Goal: Transaction & Acquisition: Purchase product/service

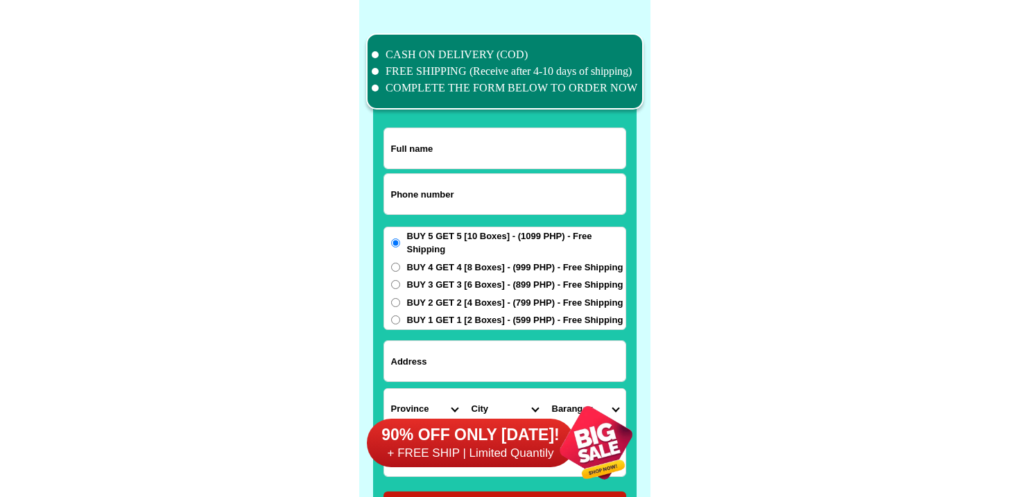
scroll to position [10782, 0]
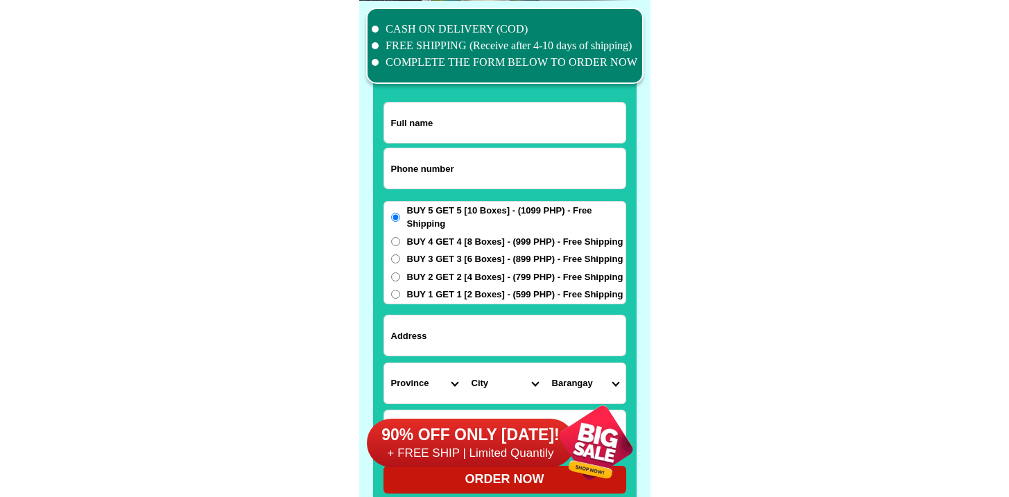
click at [425, 162] on input "Input phone_number" at bounding box center [504, 168] width 241 height 40
paste input "9927168423"
type input "09927168423"
click at [413, 131] on input "Input full_name" at bounding box center [504, 123] width 241 height 40
paste input "Elang D Venzon"
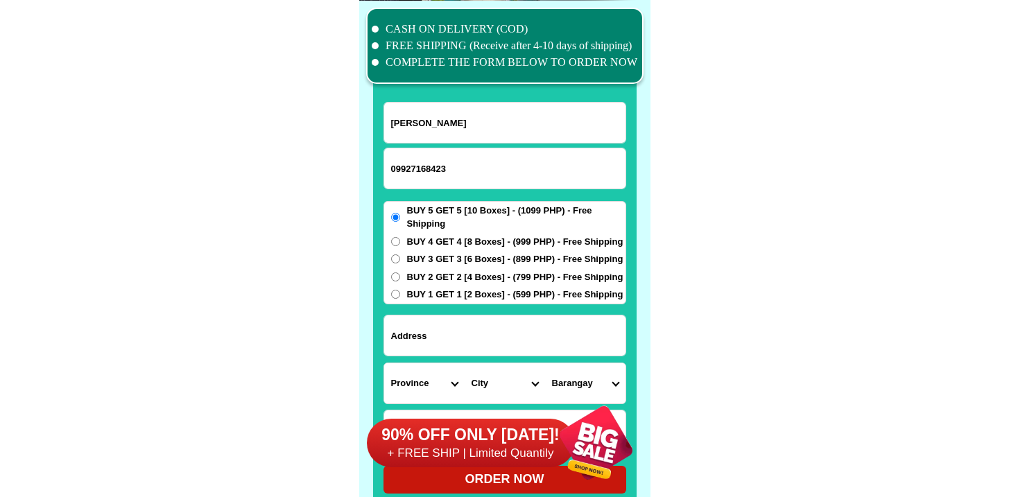
type input "Elang D Venzon"
click at [428, 316] on input "Input address" at bounding box center [504, 336] width 241 height 40
paste input "Real Calatagan Batangas"
type input "Real Calatagan Batangas"
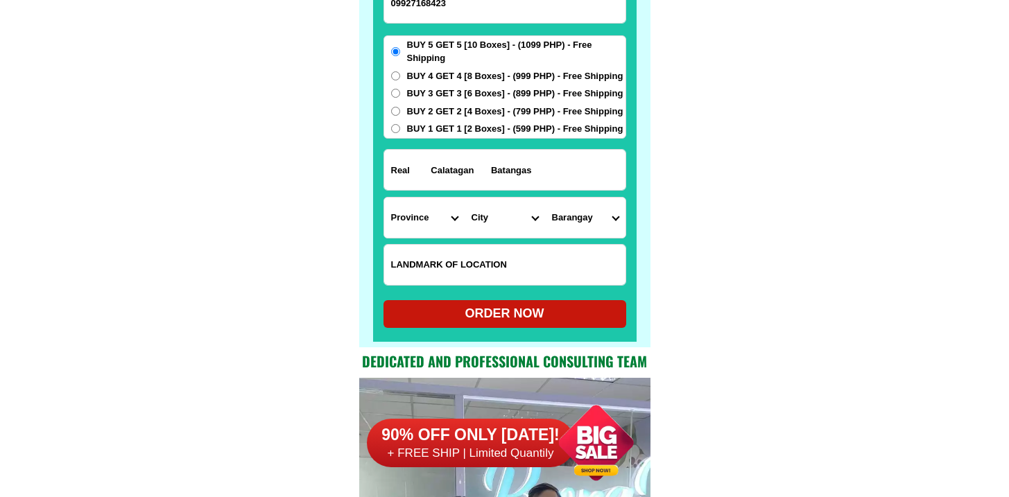
scroll to position [10994, 0]
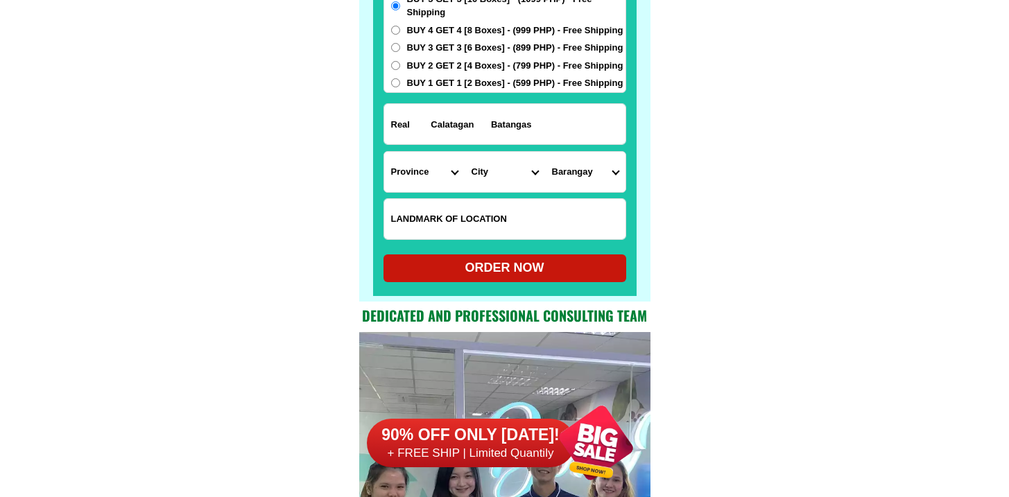
click at [473, 229] on input "Input LANDMARKOFLOCATION" at bounding box center [504, 219] width 241 height 40
paste input "Tabi highway makalampas tulay kaliwà may tatlo puno bayabas at may carwash"
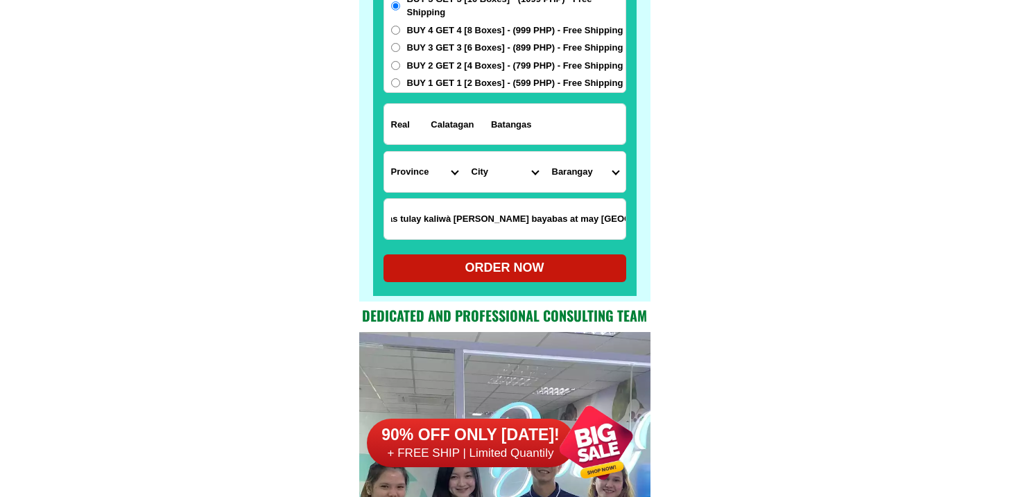
type input "Tabi highway makalampas tulay kaliwà may tatlo puno bayabas at may carwash"
click at [397, 176] on select "Province Abra Agusan-del-norte Agusan-del-sur Aklan Albay Antique Apayao Aurora…" at bounding box center [424, 172] width 80 height 40
select select "63_108"
click at [384, 152] on select "Province Abra Agusan-del-norte Agusan-del-sur Aklan Albay Antique Apayao Aurora…" at bounding box center [424, 172] width 80 height 40
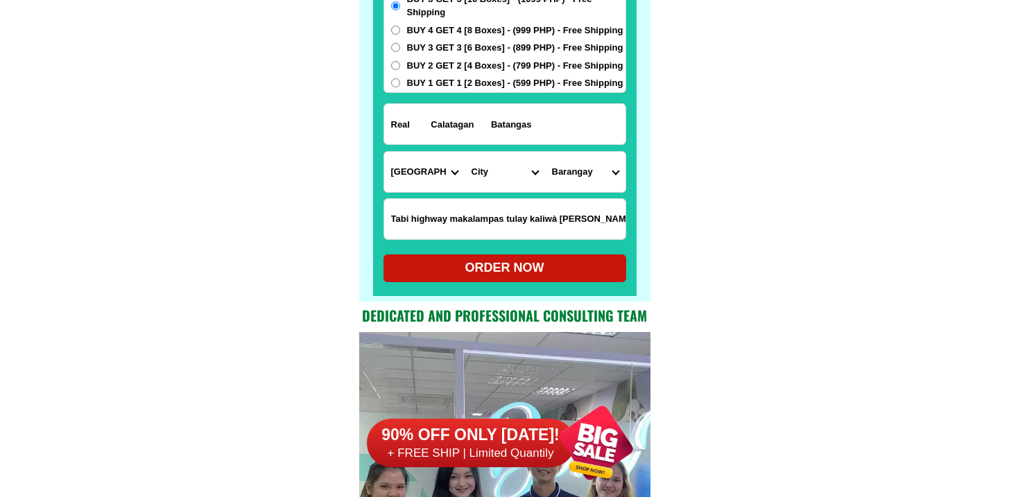
click at [483, 173] on select "City Agoncillo Alitagtag Allacapan Balayan Batangas-balete Batangas-city Batang…" at bounding box center [505, 172] width 80 height 40
click at [501, 173] on select "City Agoncillo Alitagtag Allacapan Balayan Batangas-balete Batangas-city Batang…" at bounding box center [505, 172] width 80 height 40
select select "63_1082800"
click at [465, 152] on select "City Agoncillo Alitagtag Allacapan Balayan Batangas-balete Batangas-city Batang…" at bounding box center [505, 172] width 80 height 40
click at [574, 151] on div "Province Abra Agusan-del-norte Agusan-del-sur Aklan Albay Antique Apayao Aurora…" at bounding box center [505, 172] width 243 height 42
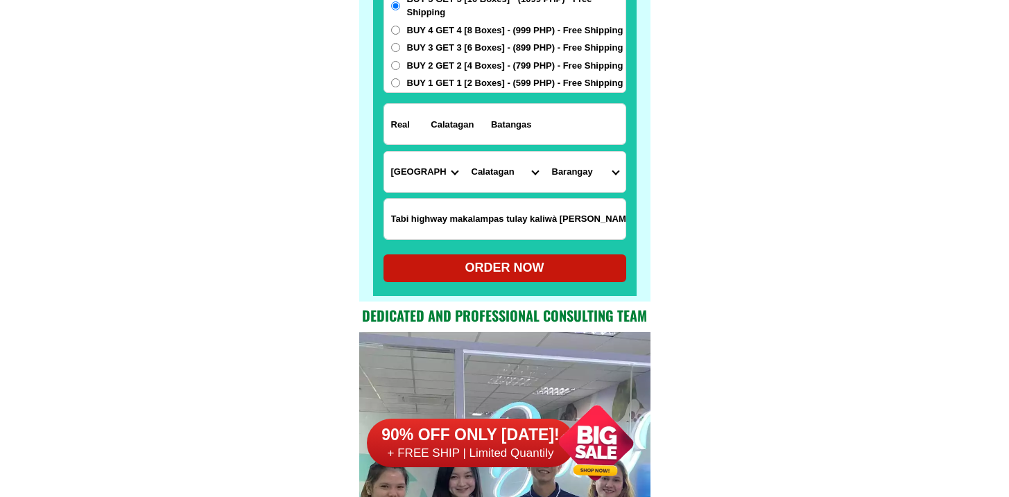
click at [549, 166] on select "Barangay Bagong silang Baha Balibago Balitoc Barangay 1 (pob.) Barangay 2 (pob.…" at bounding box center [585, 172] width 80 height 40
select select "63_10828003948"
click at [545, 152] on select "Barangay Bagong silang Baha Balibago Balitoc Barangay 1 (pob.) Barangay 2 (pob.…" at bounding box center [585, 172] width 80 height 40
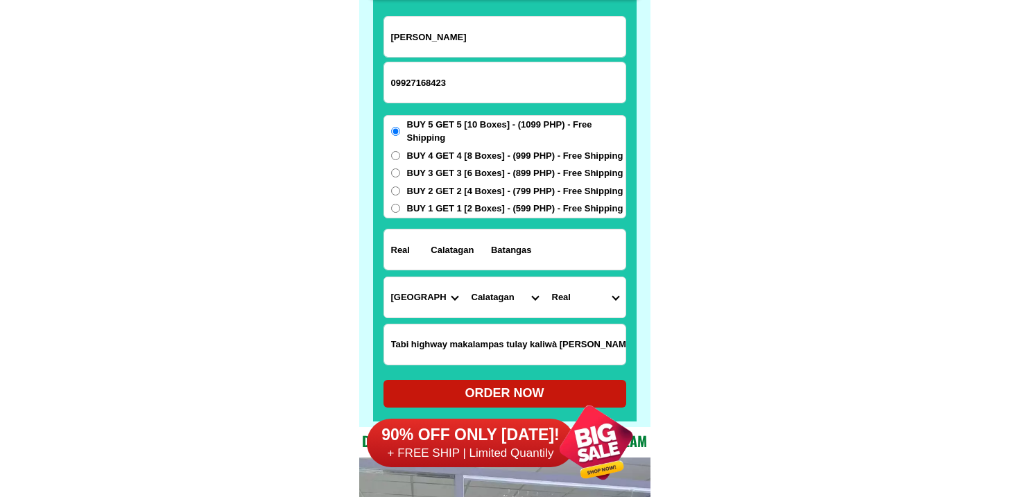
scroll to position [10889, 0]
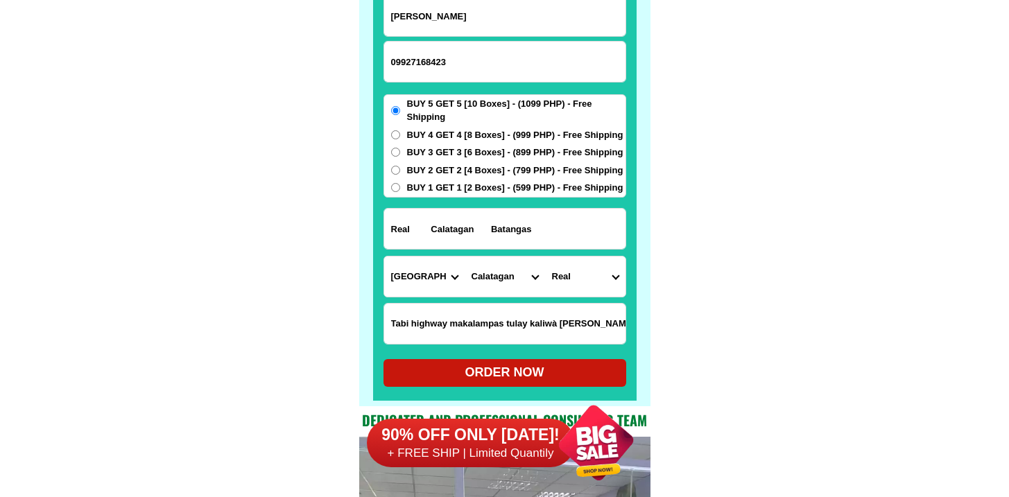
click at [474, 365] on div "ORDER NOW" at bounding box center [505, 372] width 243 height 19
radio input "true"
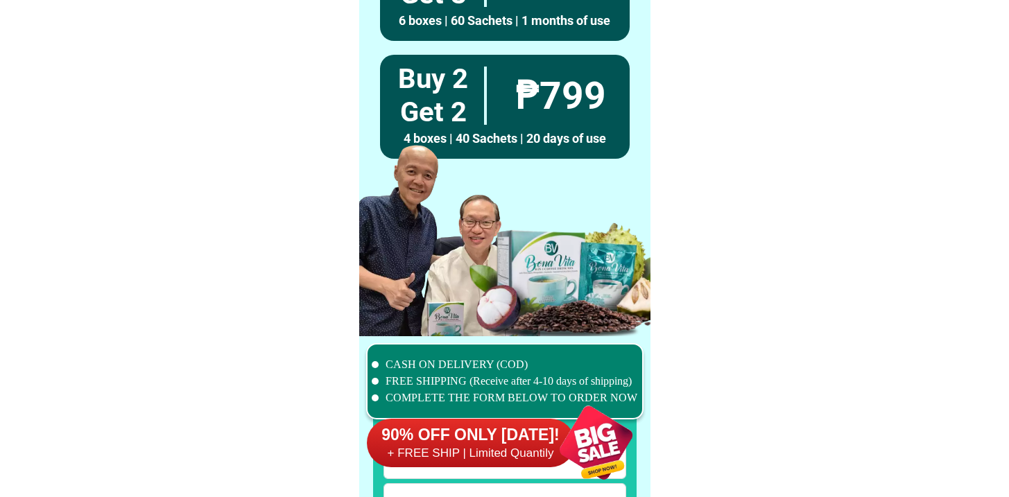
scroll to position [10782, 0]
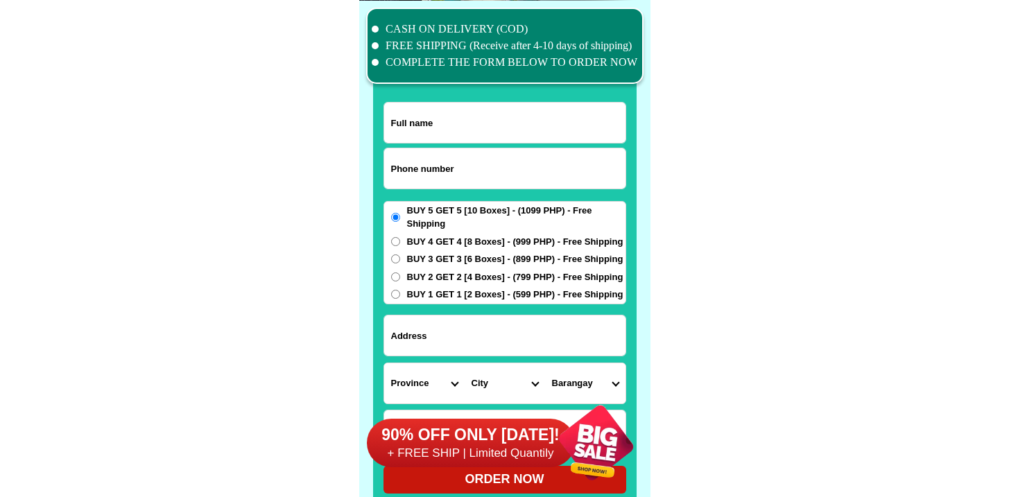
click at [452, 176] on input "Input phone_number" at bounding box center [504, 168] width 241 height 40
paste input "09618056525"
type input "09618056525"
click at [477, 135] on input "Input full_name" at bounding box center [504, 123] width 241 height 40
paste input "Mabini T."
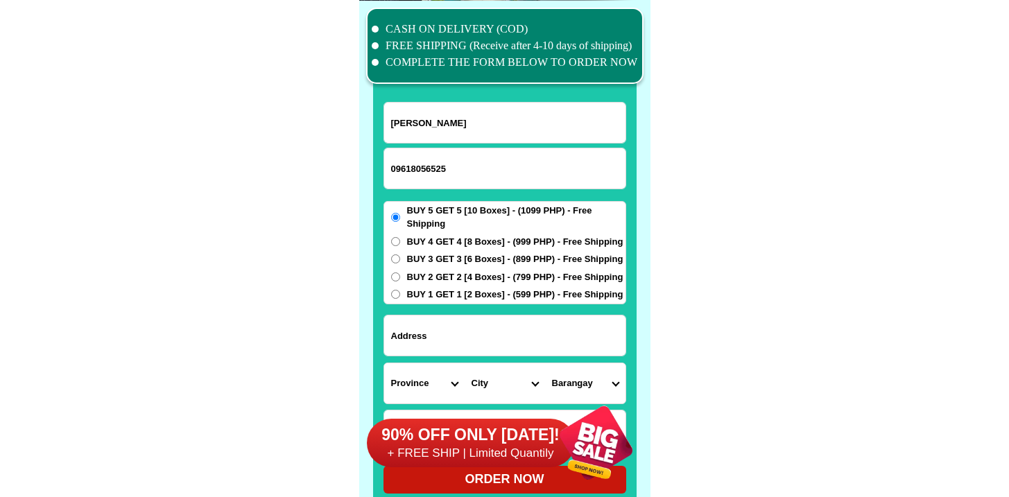
type input "Mabini T."
click at [470, 336] on input "Input address" at bounding box center [504, 336] width 241 height 40
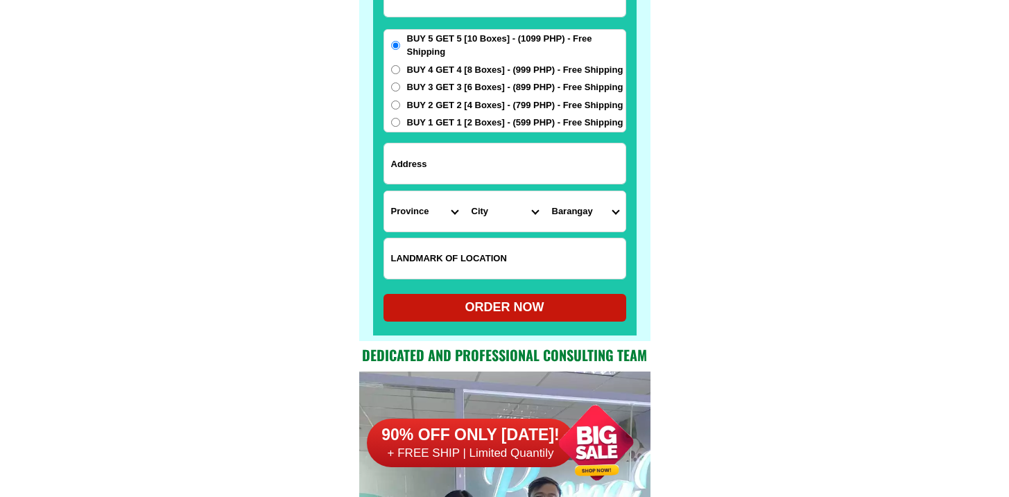
scroll to position [10983, 0]
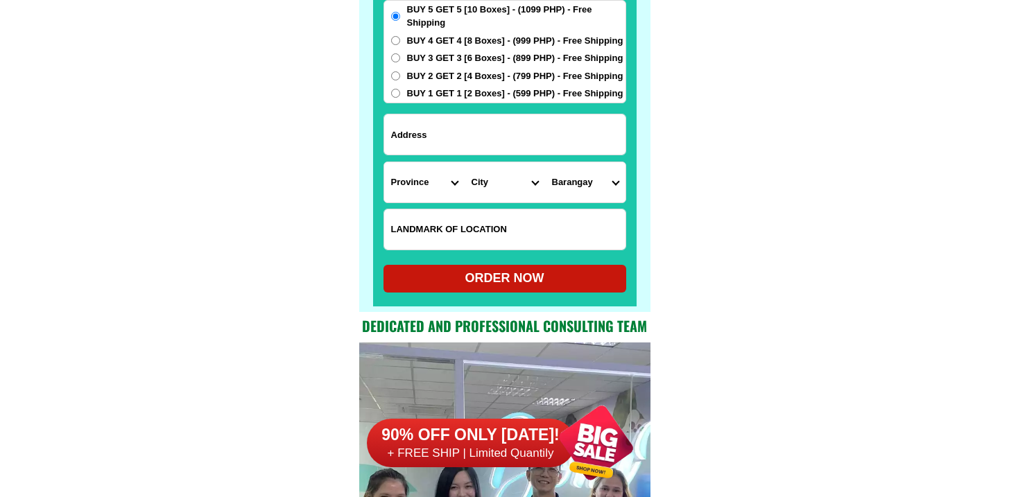
paste input "Back of Petron Gas Station, side of WalterMart"
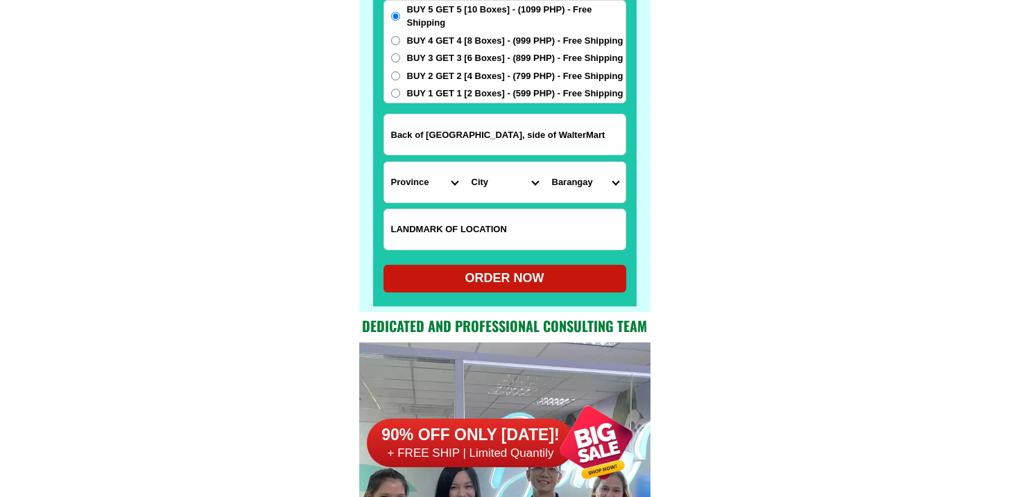
type input "Back of Petron Gas Station, side of WalterMart"
click at [471, 217] on input "Input LANDMARKOFLOCATION" at bounding box center [504, 229] width 241 height 40
paste input "Mabini Tejada"
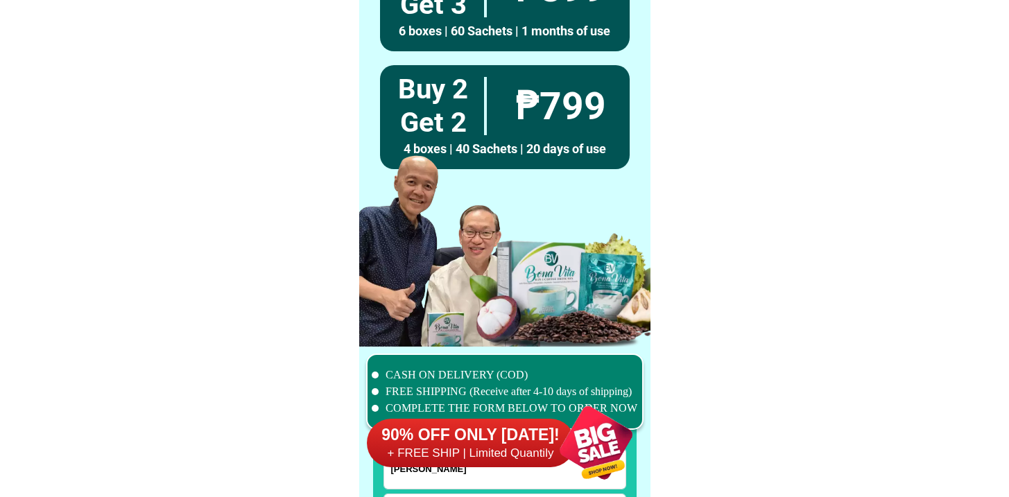
scroll to position [10654, 0]
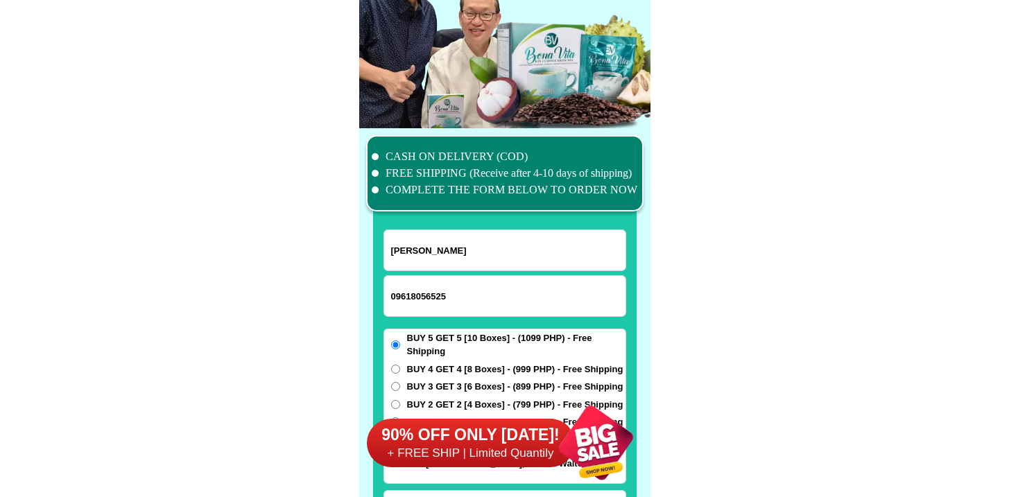
type input "Mabini Tejada"
click at [491, 255] on input "Mabini T." at bounding box center [504, 250] width 241 height 40
paste input "ejada"
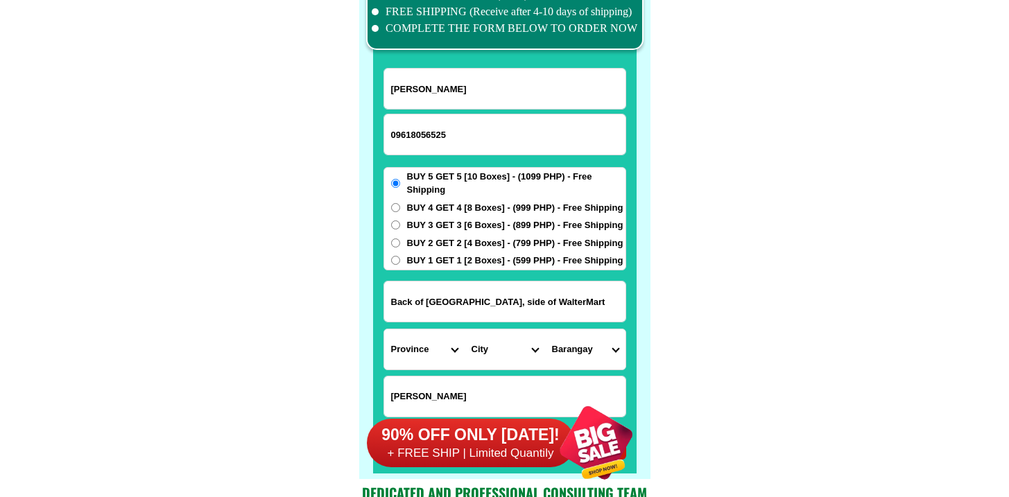
scroll to position [10830, 0]
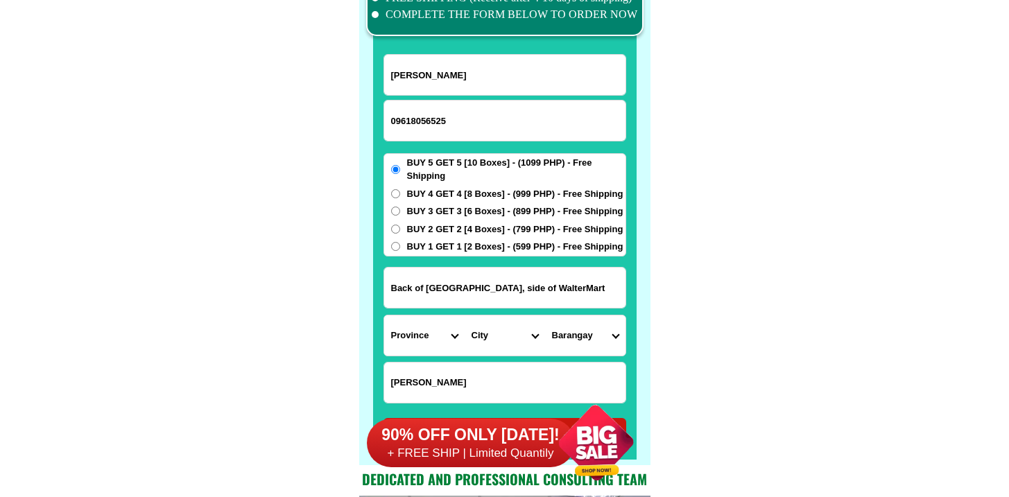
type input "Mabini Tejada"
click at [472, 376] on input "Mabini Tejada" at bounding box center [504, 383] width 241 height 40
click at [555, 282] on input "Back of Petron Gas Station, side of WalterMart" at bounding box center [504, 288] width 241 height 40
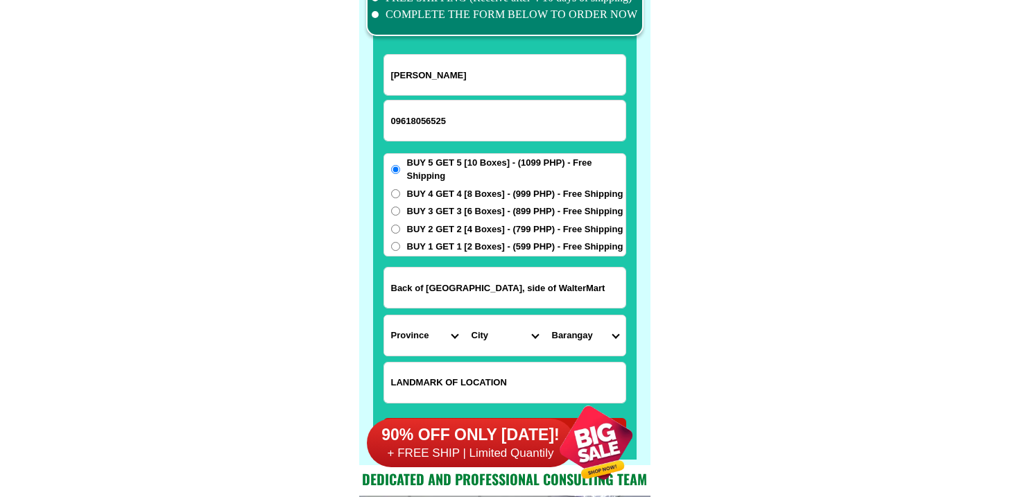
click at [486, 377] on input "Input LANDMARKOFLOCATION" at bounding box center [504, 383] width 241 height 40
paste input "0069 Prk.1 Mangan-Vaca Subic, Zambales, Mangan-vaca, Subic, Zambales"
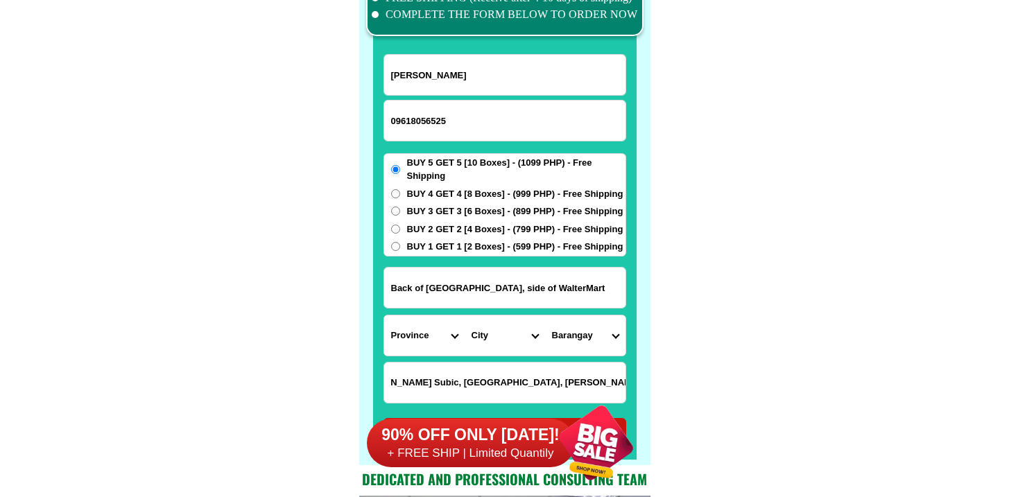
type input "0069 Prk.1 Mangan-Vaca Subic, Zambales, Mangan-vaca, Subic, Zambales"
click at [440, 325] on select "Province Abra Agusan-del-norte Agusan-del-sur Aklan Albay Antique Apayao Aurora…" at bounding box center [424, 336] width 80 height 40
select select "63_803"
click at [384, 316] on select "Province Abra Agusan-del-norte Agusan-del-sur Aklan Albay Antique Apayao Aurora…" at bounding box center [424, 336] width 80 height 40
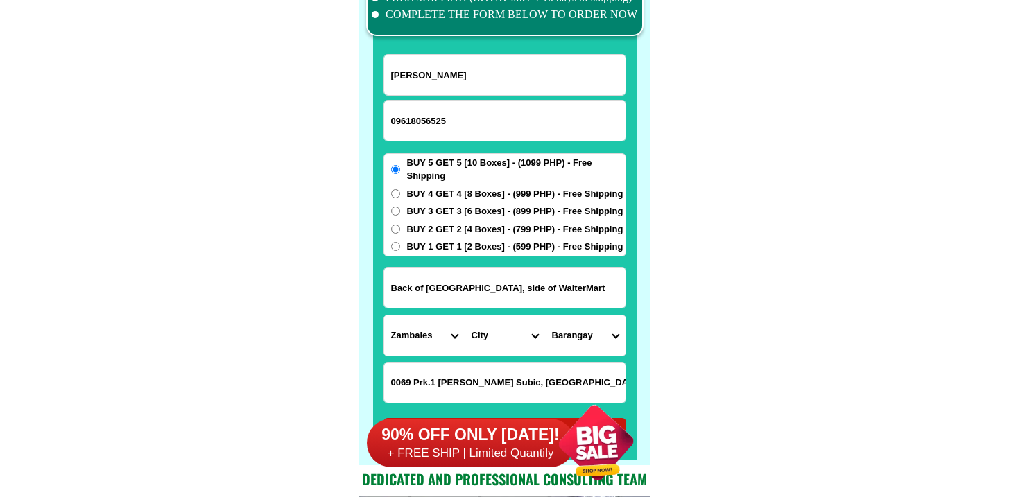
click at [505, 320] on select "City Botolan Cabangan Castillejos Iba Masinloc Olongapo-city Palauig San-felipe…" at bounding box center [505, 336] width 80 height 40
click at [505, 327] on select "City Botolan Cabangan Castillejos Iba Masinloc Olongapo-city Palauig San-felipe…" at bounding box center [505, 336] width 80 height 40
click at [529, 375] on input "0069 Prk.1 Mangan-Vaca Subic, Zambales, Mangan-vaca, Subic, Zambales" at bounding box center [504, 383] width 241 height 40
click at [492, 316] on select "City Botolan Cabangan Castillejos Iba Masinloc Olongapo-city Palauig San-felipe…" at bounding box center [505, 336] width 80 height 40
select select "63_803166"
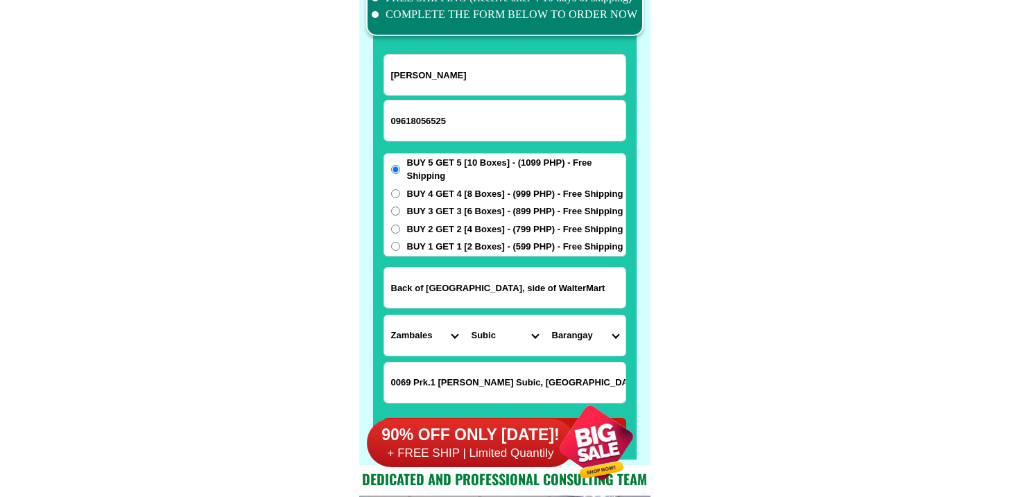
click at [465, 316] on select "City Botolan Cabangan Castillejos Iba Masinloc Olongapo-city Palauig San-felipe…" at bounding box center [505, 336] width 80 height 40
click at [575, 306] on input "Back of Petron Gas Station, side of WalterMart" at bounding box center [504, 288] width 241 height 40
click at [575, 293] on input "Back of Petron Gas Station, side of WalterMart" at bounding box center [504, 288] width 241 height 40
click at [579, 333] on select "Barangay Aningway sacatihan Asinan poblacion Asinan proper Baraca-camachile (po…" at bounding box center [585, 336] width 80 height 40
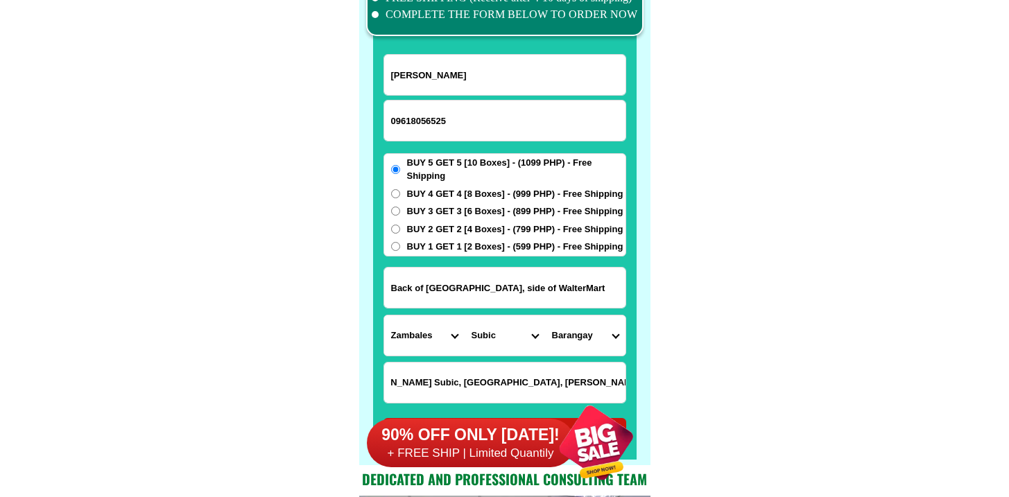
drag, startPoint x: 585, startPoint y: 382, endPoint x: 660, endPoint y: 370, distance: 76.6
click at [590, 333] on select "Barangay Aningway sacatihan Asinan poblacion Asinan proper Baraca-camachile (po…" at bounding box center [585, 336] width 80 height 40
select select "63_8031664909"
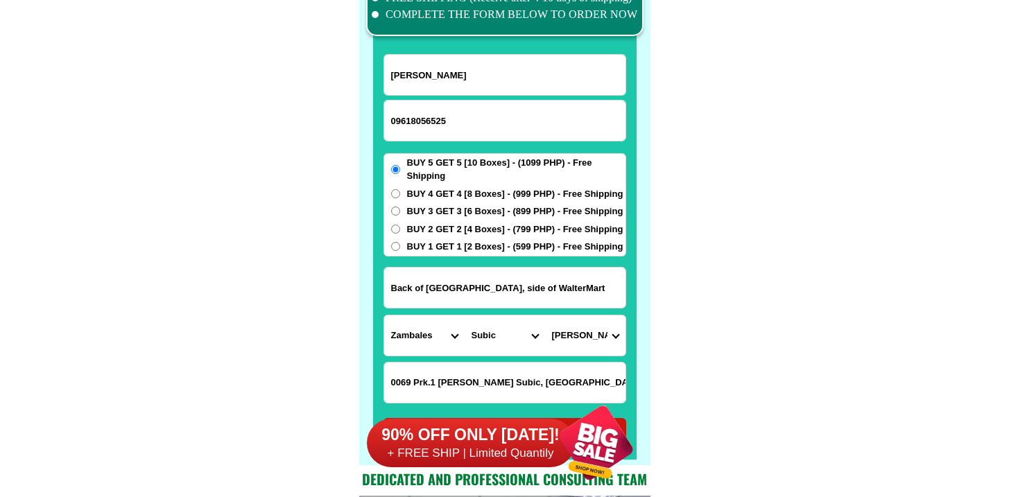
click at [545, 316] on select "Barangay Aningway sacatihan Asinan poblacion Asinan proper Baraca-camachile (po…" at bounding box center [585, 336] width 80 height 40
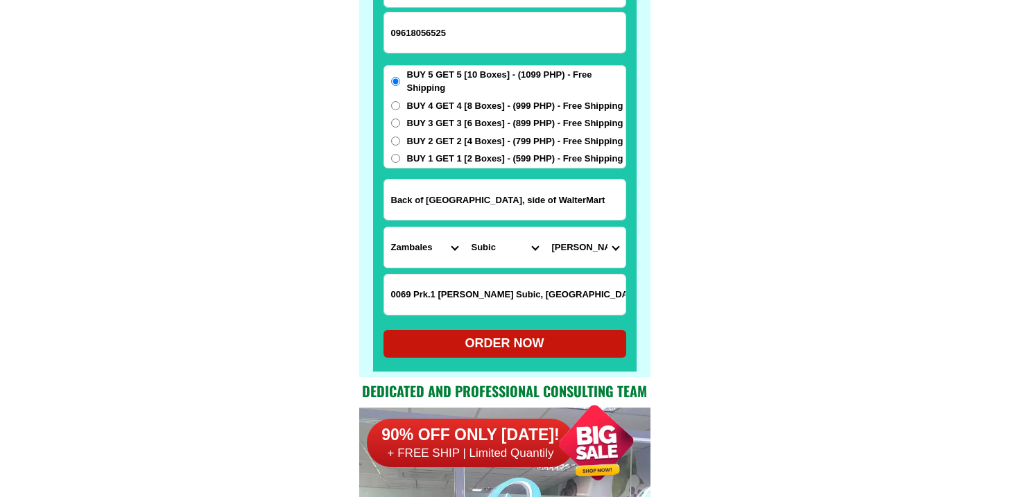
scroll to position [10973, 0]
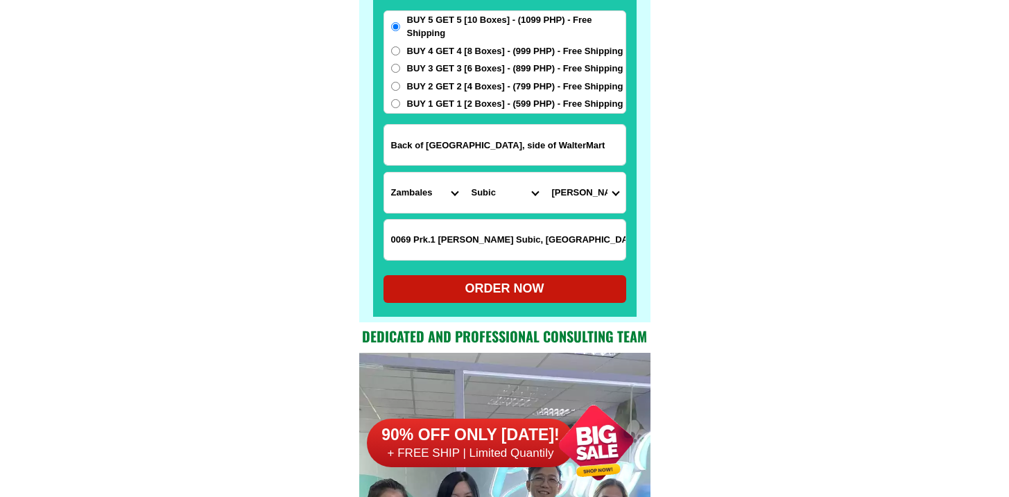
click at [507, 284] on div "ORDER NOW" at bounding box center [505, 289] width 243 height 19
radio input "true"
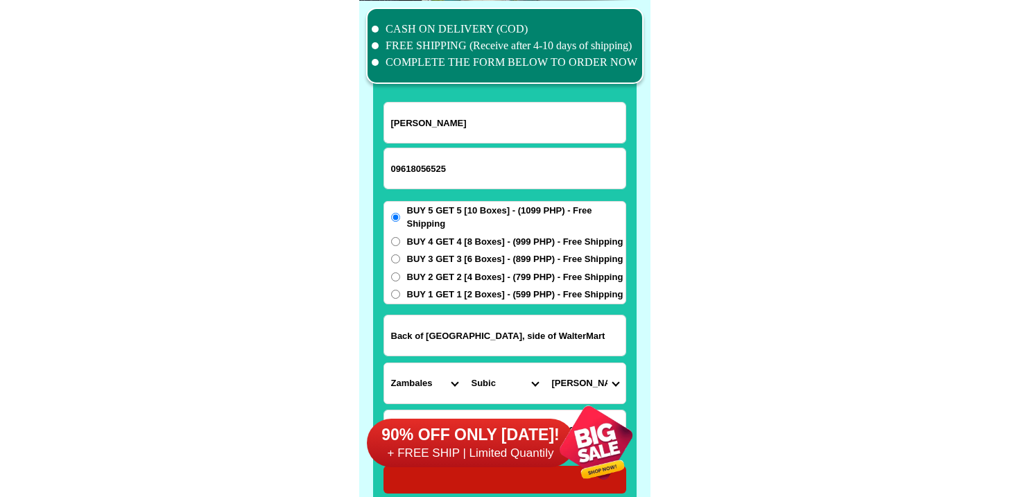
scroll to position [10745, 0]
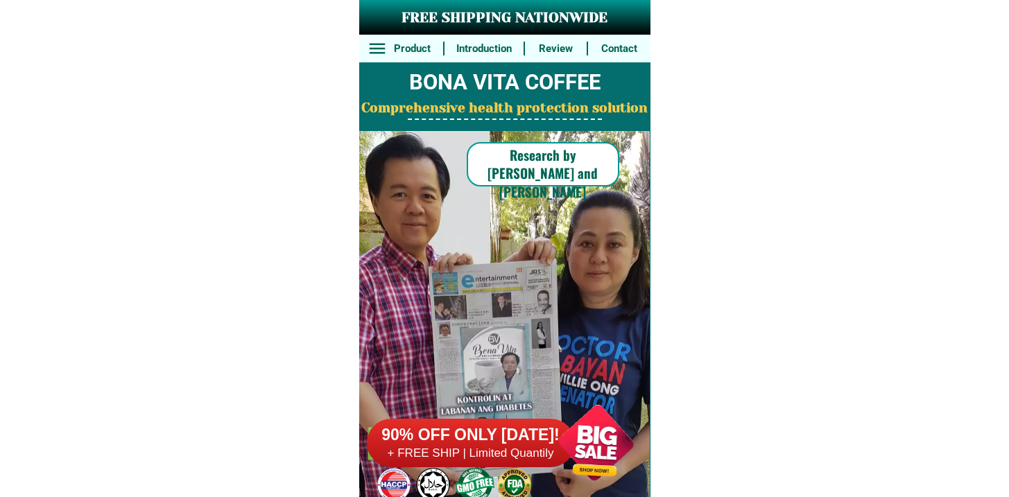
click at [465, 443] on h6 "90% OFF ONLY [DATE]!" at bounding box center [471, 435] width 208 height 21
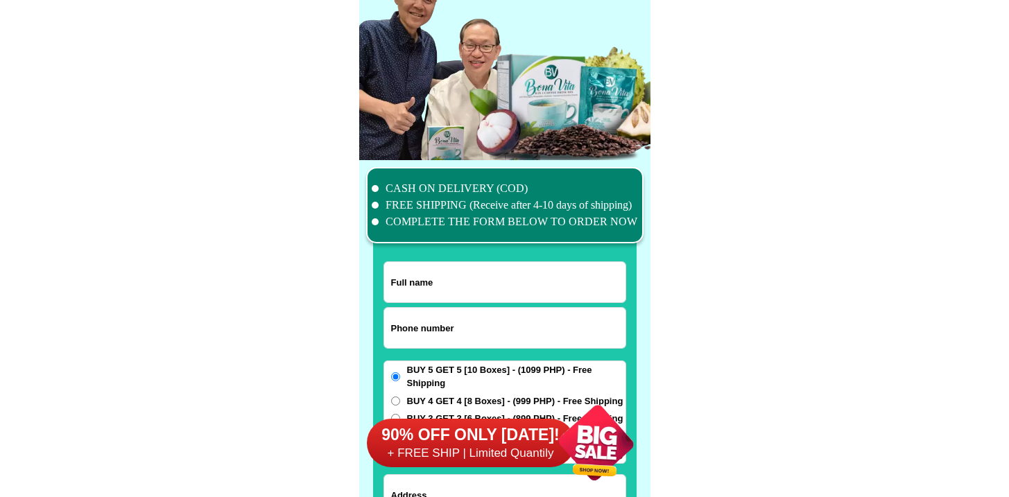
scroll to position [10782, 0]
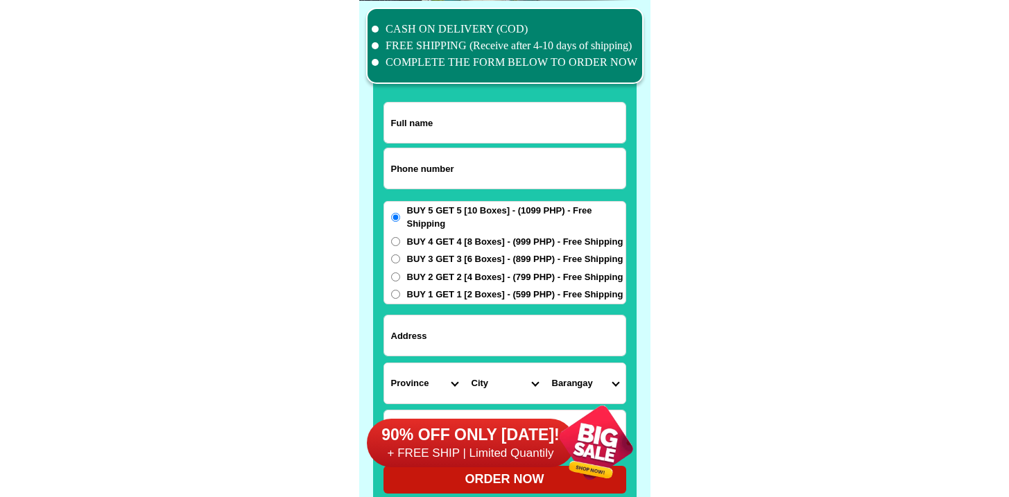
click at [441, 182] on input "Input phone_number" at bounding box center [504, 168] width 241 height 40
paste input "09517918936"
type input "09517918936"
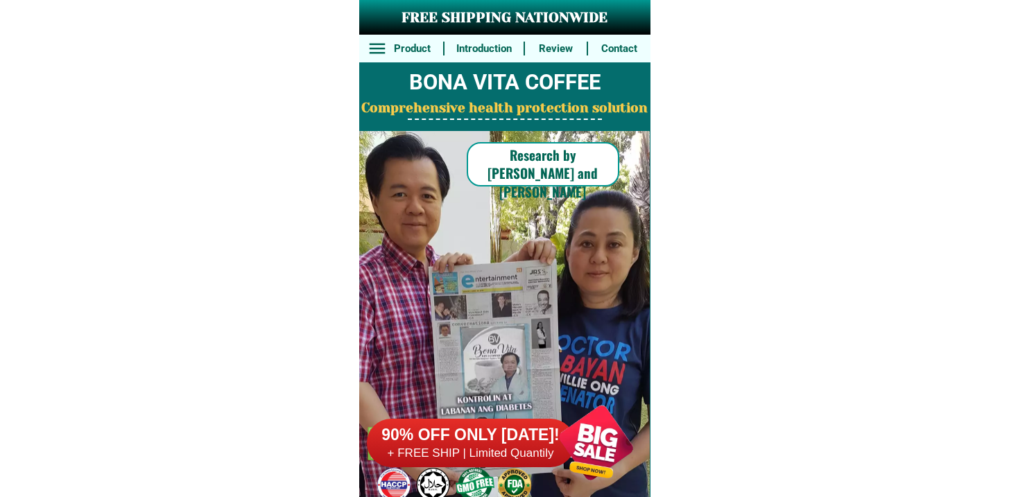
click at [513, 435] on h6 "90% OFF ONLY [DATE]!" at bounding box center [471, 435] width 208 height 21
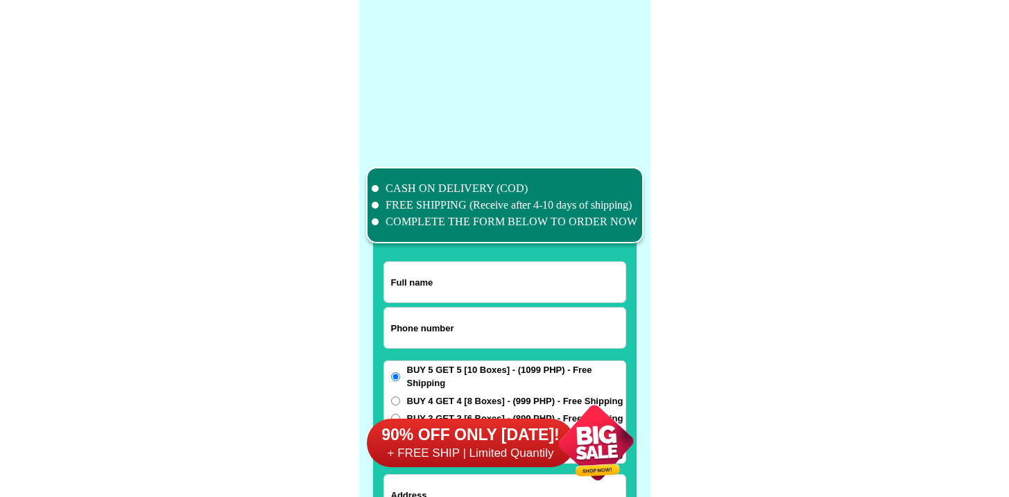
scroll to position [10782, 0]
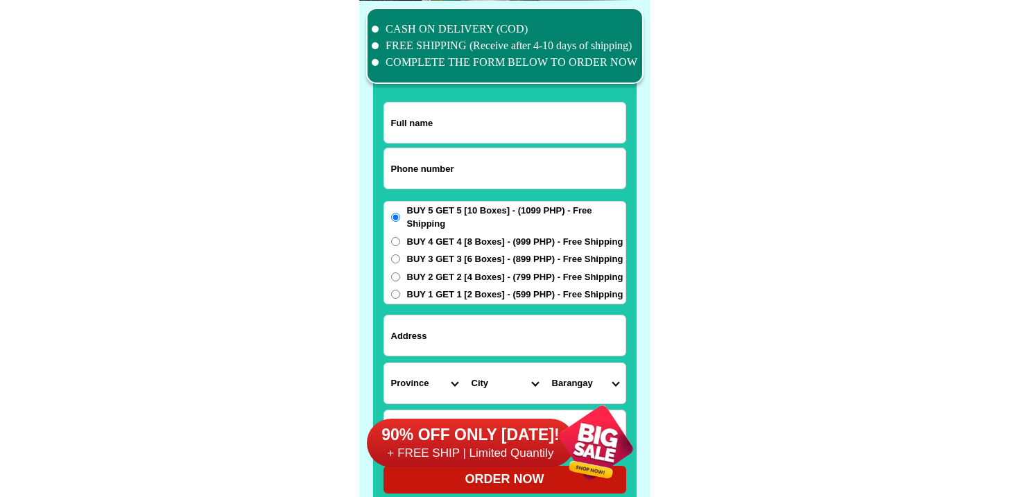
click at [430, 166] on input "Input phone_number" at bounding box center [504, 168] width 241 height 40
paste input "9263487013"
click at [397, 164] on input "9263487013" at bounding box center [504, 168] width 241 height 40
click at [390, 171] on input "9263487013" at bounding box center [504, 168] width 241 height 40
type input "09263487013"
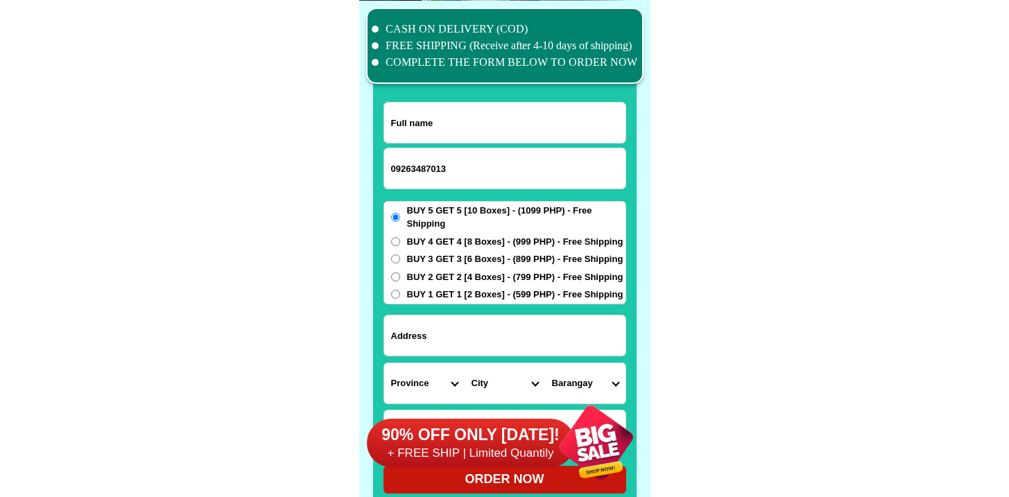
click at [407, 104] on input "Input full_name" at bounding box center [504, 123] width 241 height 40
paste input "Jingjing roque"
type input "Jingjing roque"
click at [457, 330] on input "Input address" at bounding box center [504, 336] width 241 height 40
paste input "Madalunot Calaca Batangas"
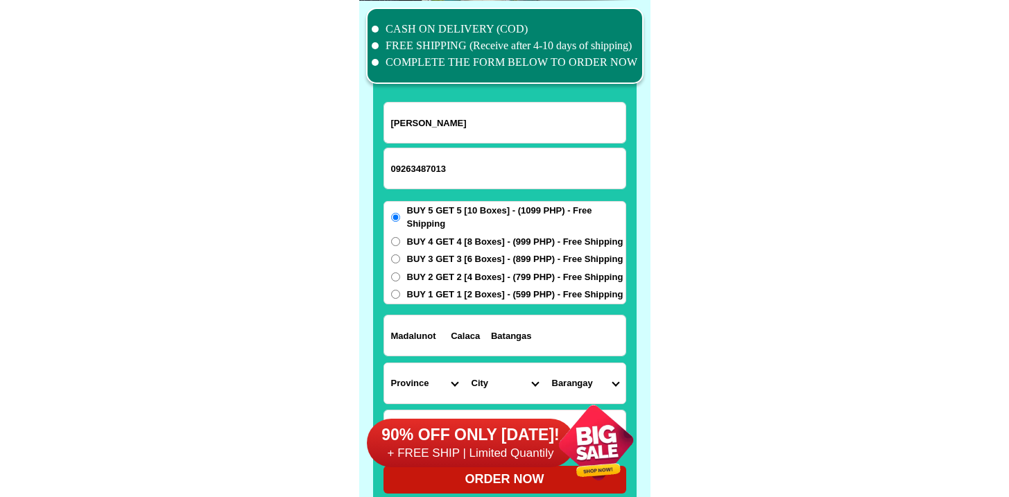
type input "Madalunot Calaca Batangas"
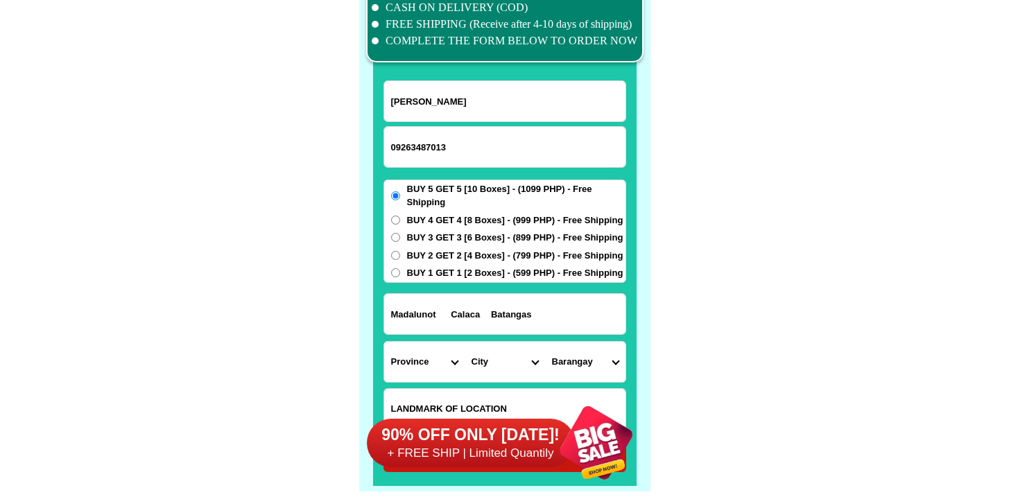
scroll to position [10828, 0]
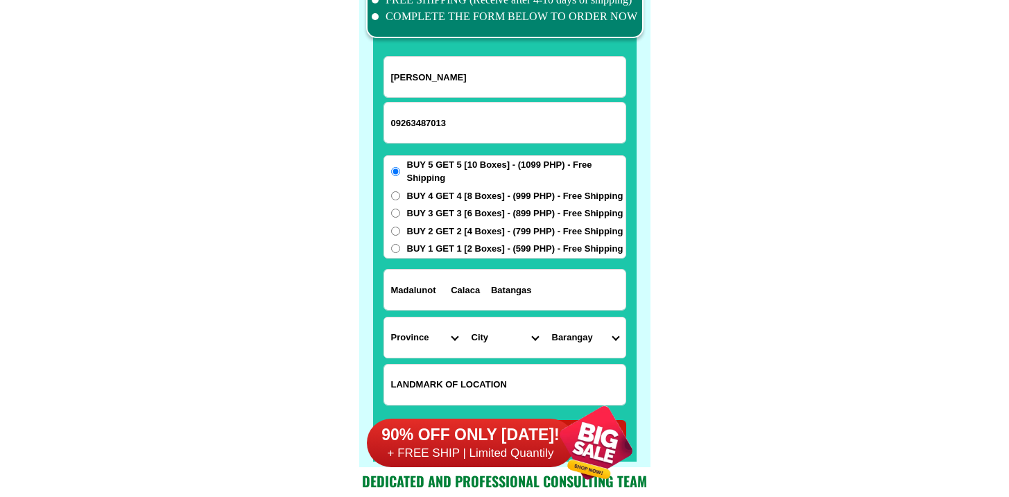
click at [449, 325] on select "Province Abra Agusan-del-norte Agusan-del-sur Aklan Albay Antique Apayao Aurora…" at bounding box center [424, 338] width 80 height 40
select select "63_108"
click at [384, 318] on select "Province Abra Agusan-del-norte Agusan-del-sur Aklan Albay Antique Apayao Aurora…" at bounding box center [424, 338] width 80 height 40
click at [492, 348] on select "City Agoncillo Alitagtag Allacapan Balayan Batangas-balete Batangas-city Batang…" at bounding box center [505, 338] width 80 height 40
select select "63_1086821"
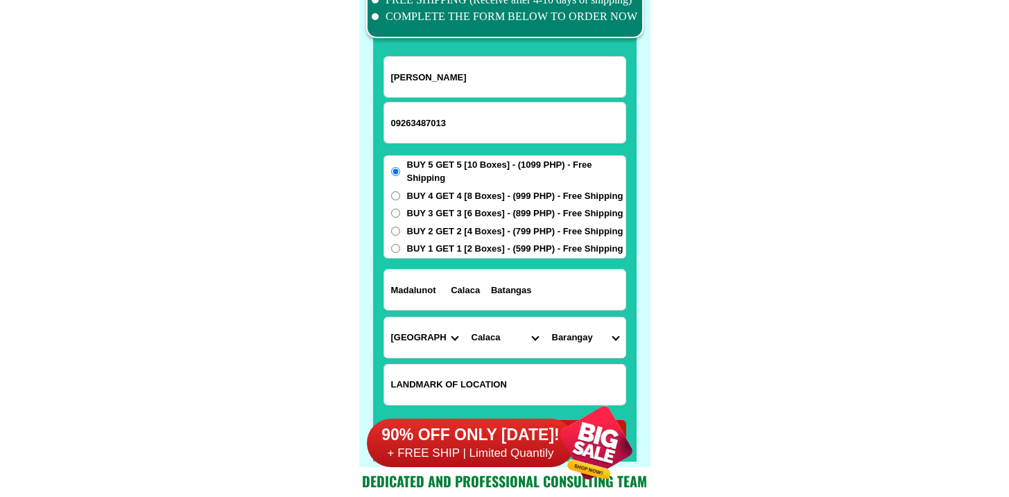
click at [465, 318] on select "City Agoncillo Alitagtag Allacapan Balayan Batangas-balete Batangas-city Batang…" at bounding box center [505, 338] width 80 height 40
click at [583, 332] on select "Barangay Baclas Bagong tubig Balimbing Bambang Barangay 1 (pob.) Barangay 2 (po…" at bounding box center [585, 338] width 80 height 40
select select "63_10868216921"
click at [545, 318] on select "Barangay Baclas Bagong tubig Balimbing Bambang Barangay 1 (pob.) Barangay 2 (po…" at bounding box center [585, 338] width 80 height 40
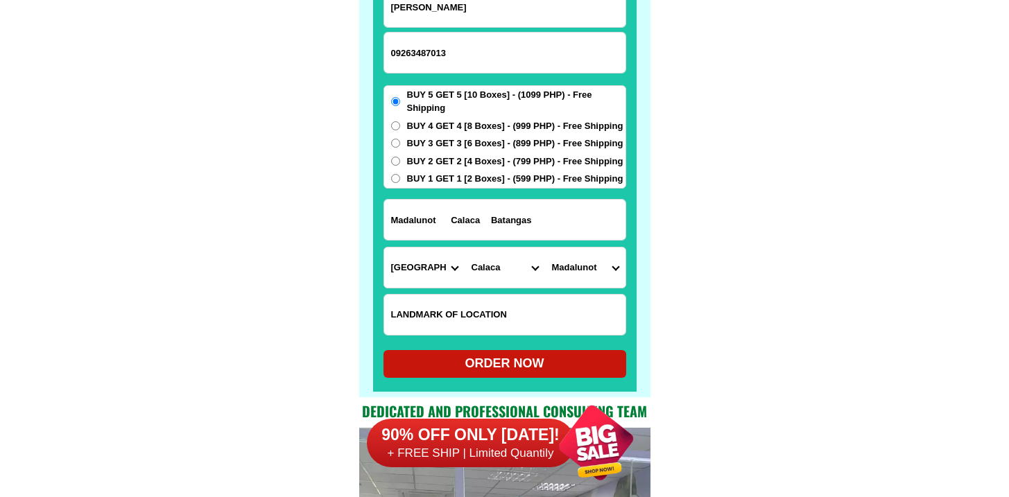
scroll to position [10898, 0]
click at [483, 363] on div "ORDER NOW" at bounding box center [505, 363] width 243 height 19
radio input "true"
